Goal: Find specific page/section: Find specific page/section

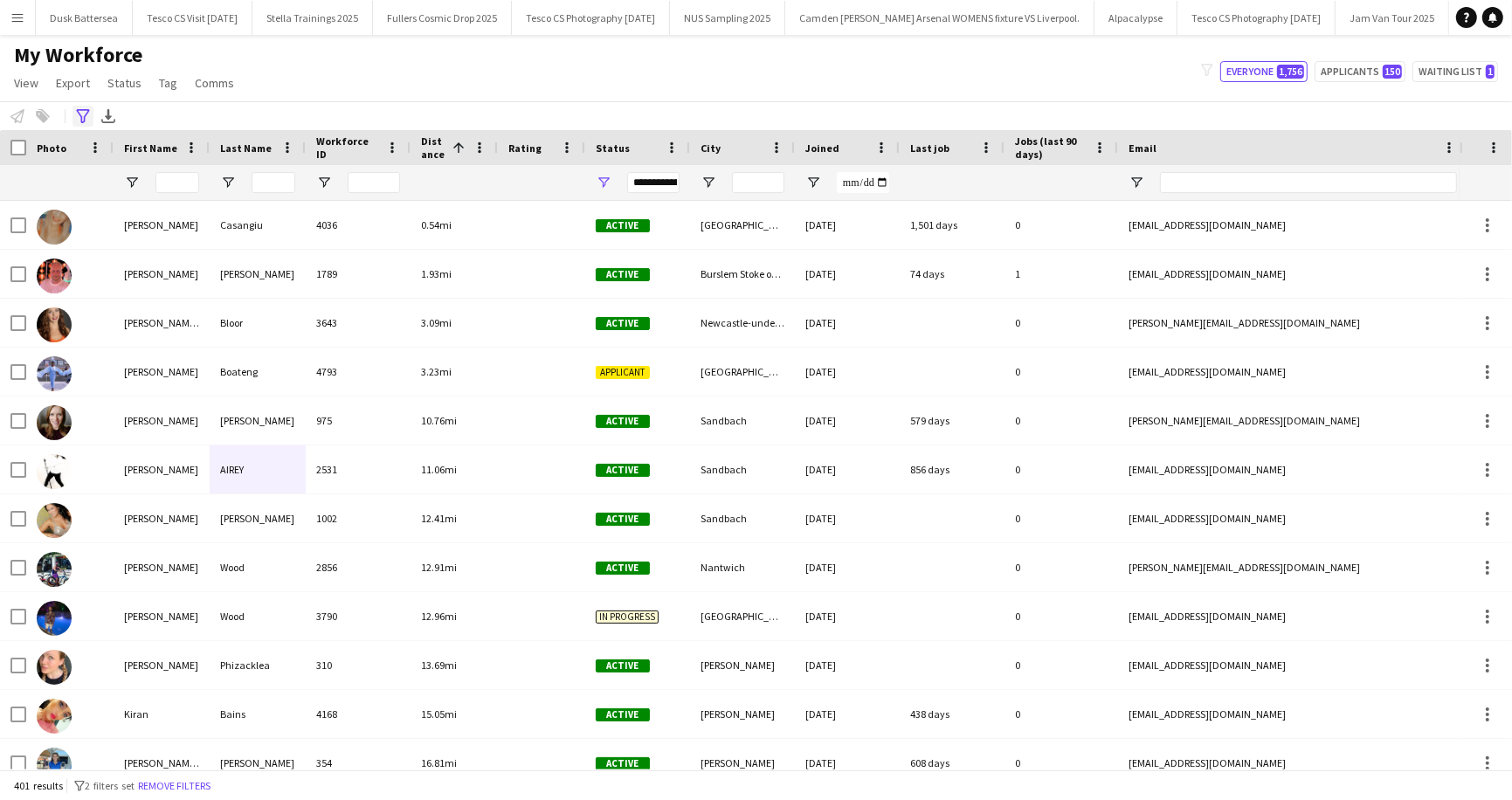
click at [86, 113] on icon at bounding box center [82, 116] width 13 height 14
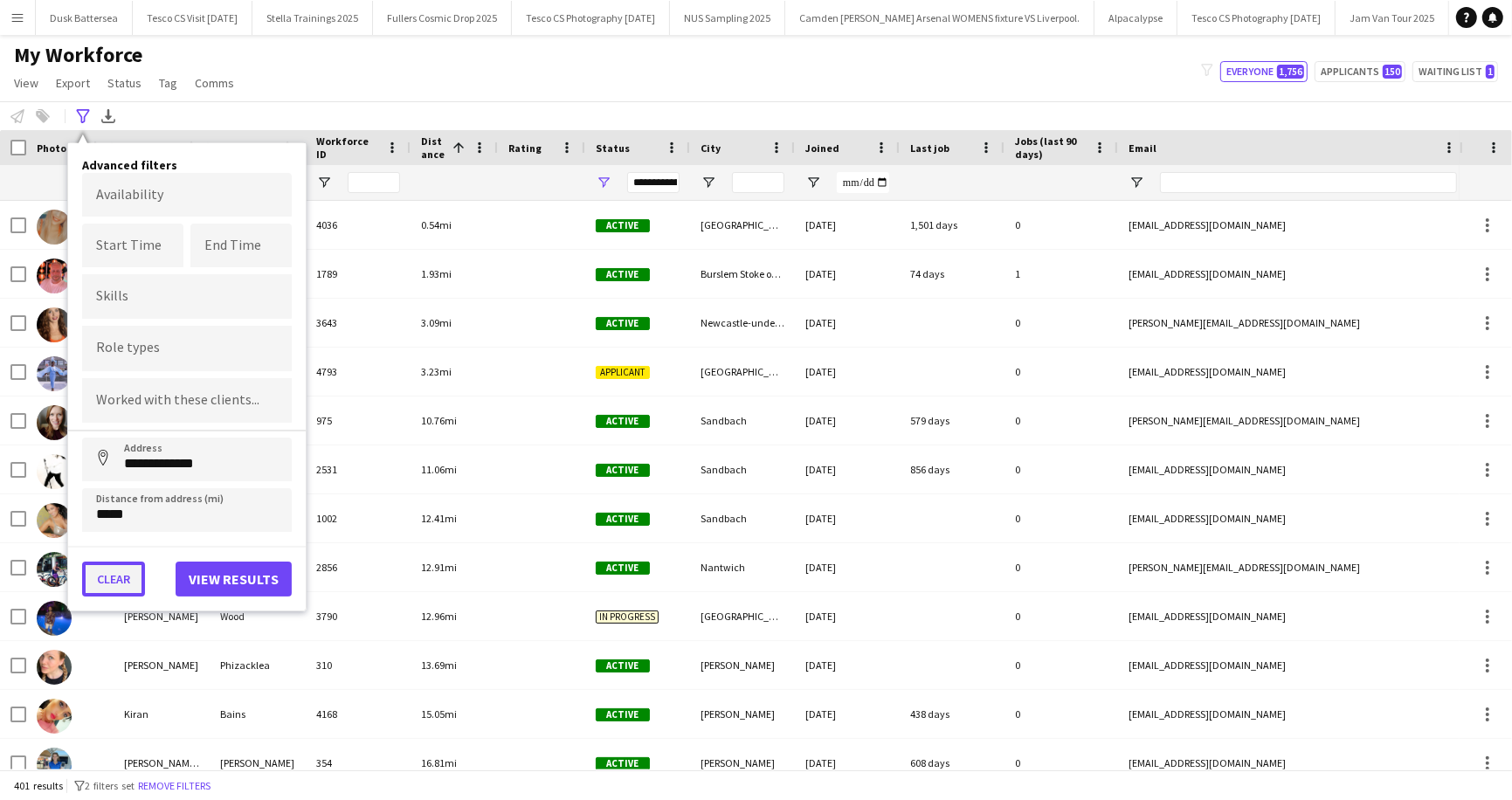
click at [110, 578] on button "Clear" at bounding box center [114, 579] width 63 height 35
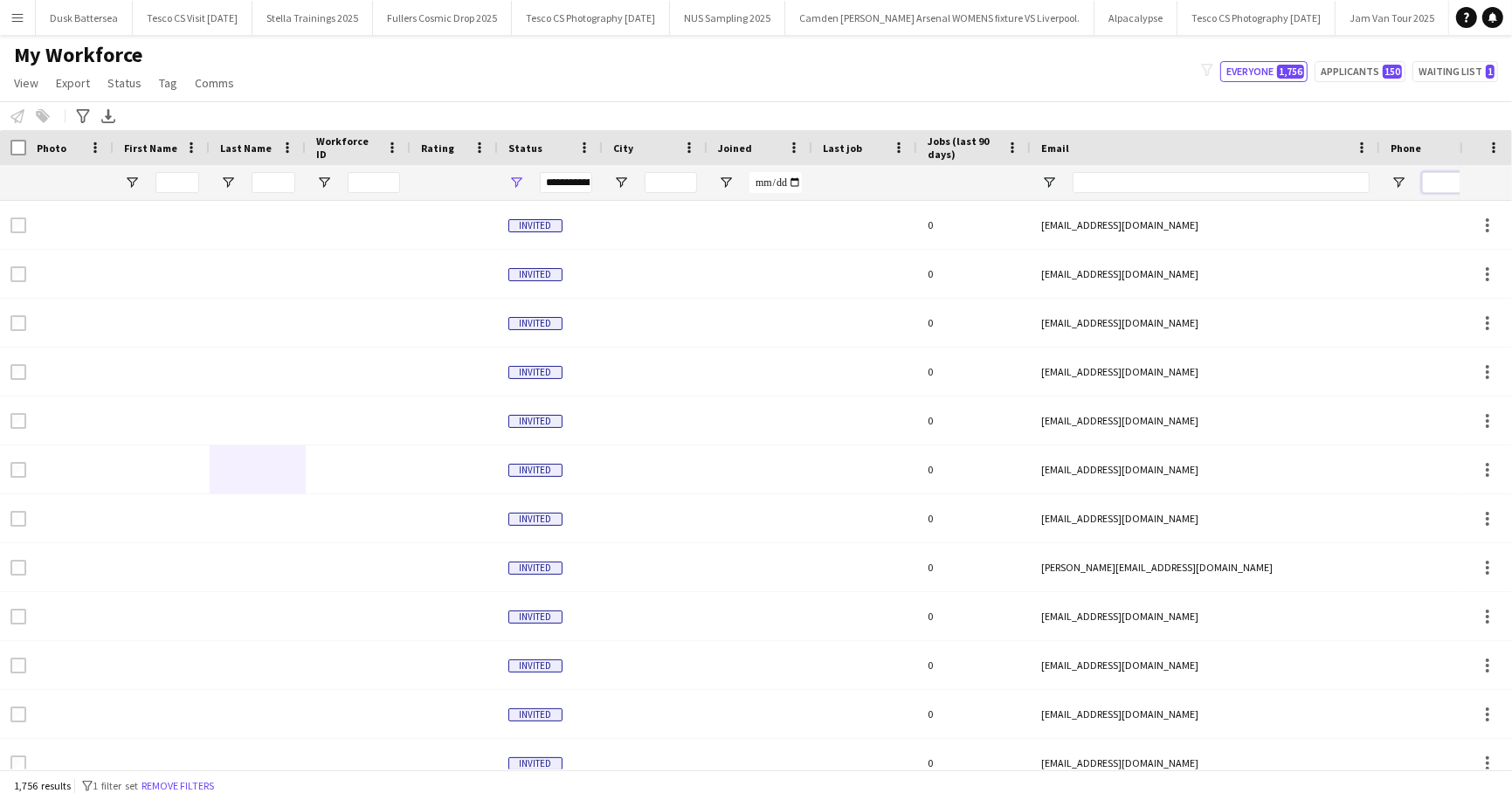
click at [1441, 186] on input "Phone Filter Input" at bounding box center [1507, 182] width 171 height 21
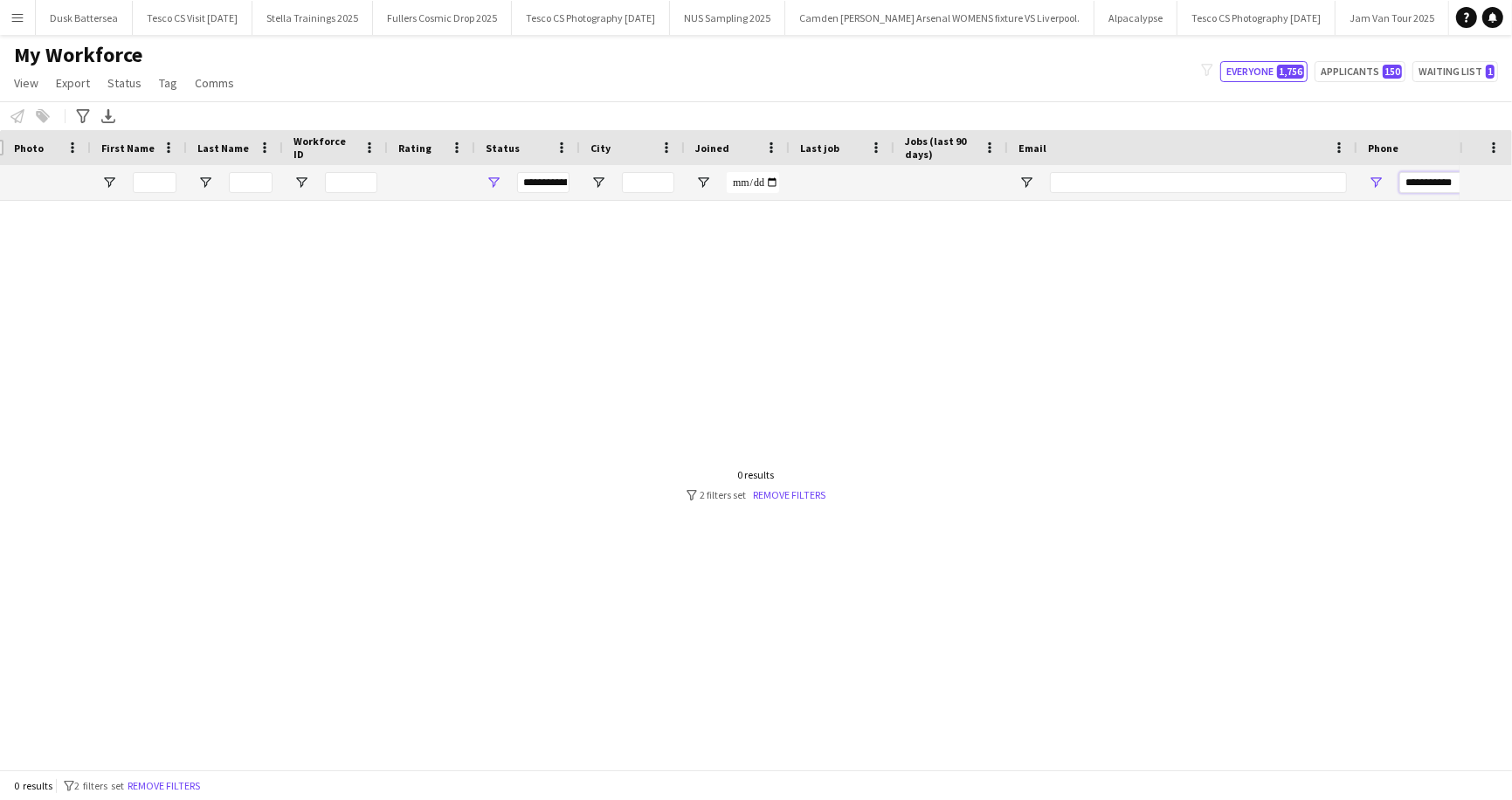
scroll to position [0, 225]
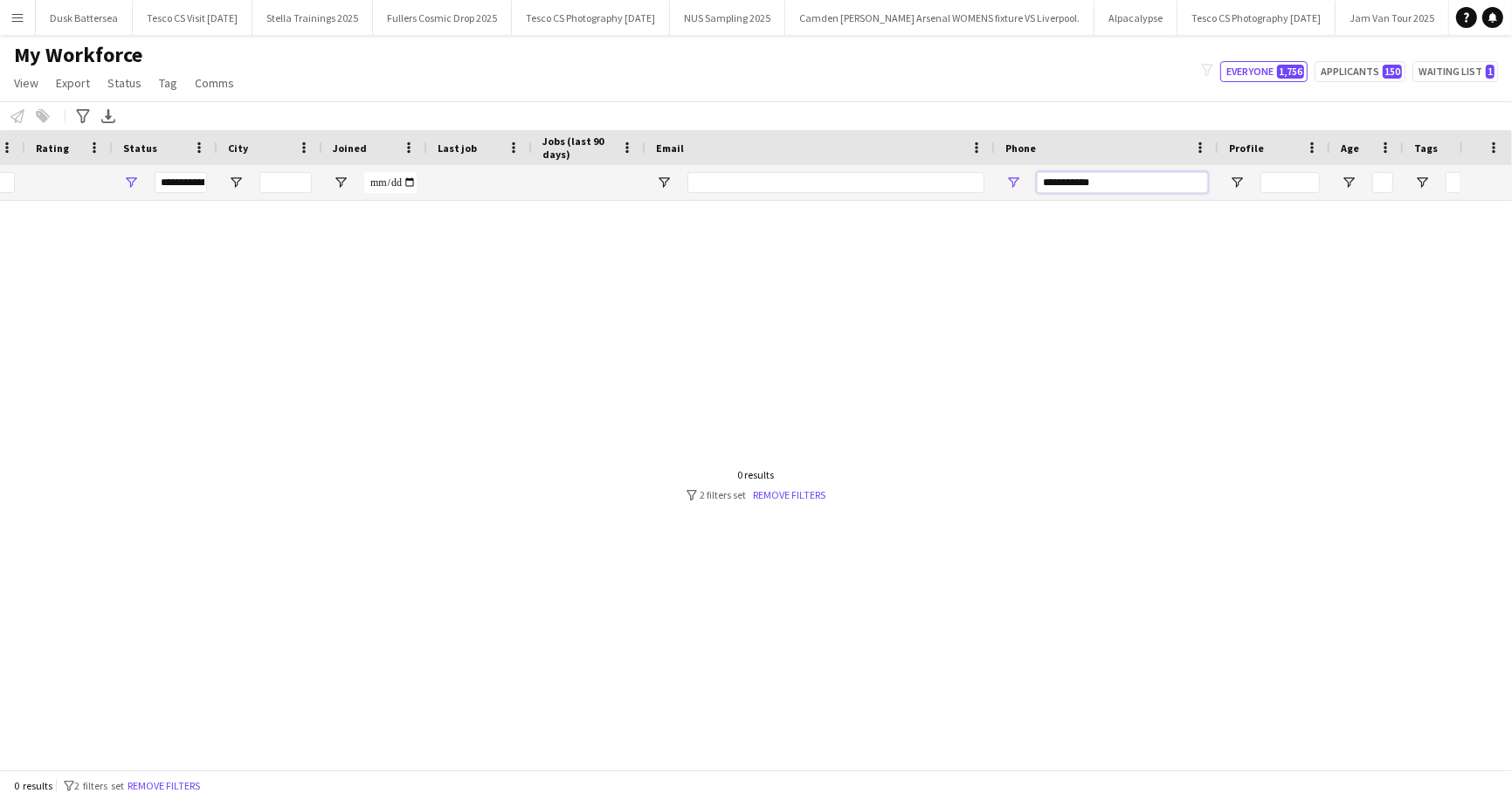
drag, startPoint x: 1431, startPoint y: 183, endPoint x: 1470, endPoint y: 181, distance: 39.1
click at [1470, 181] on div "Workforce Details Photo First Name Last Name" at bounding box center [756, 166] width 1512 height 71
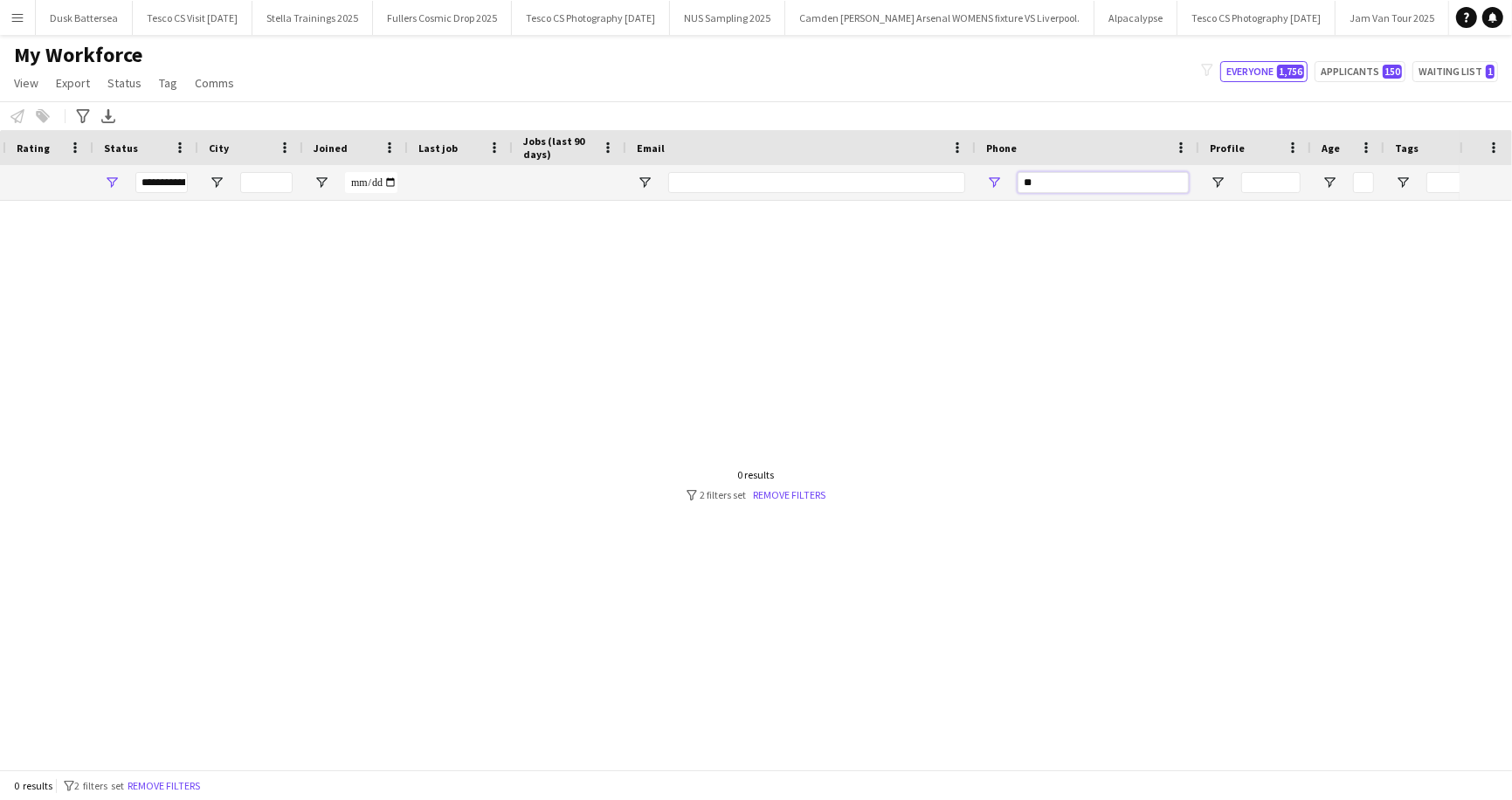
type input "*"
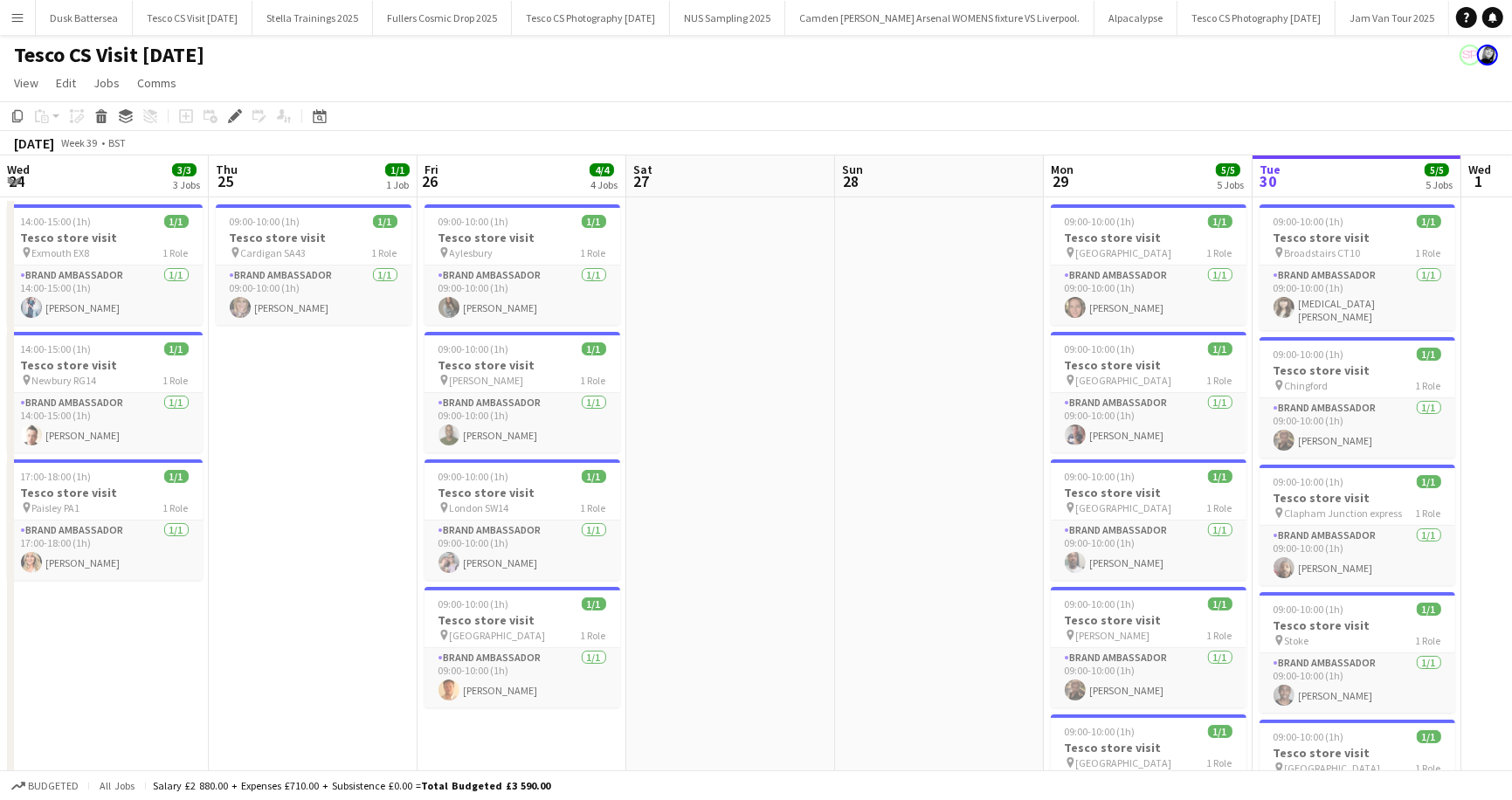
scroll to position [0, 600]
